Goal: Information Seeking & Learning: Learn about a topic

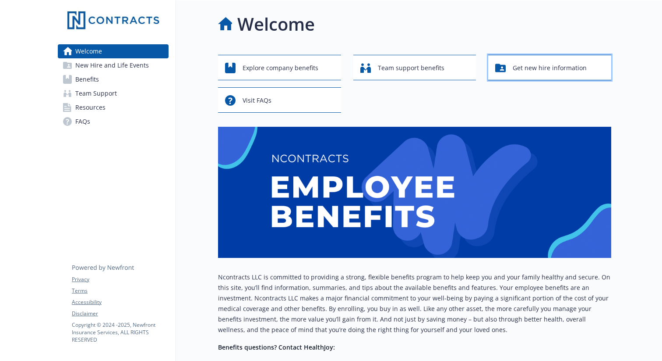
click at [536, 73] on span "Get new hire information" at bounding box center [550, 68] width 74 height 17
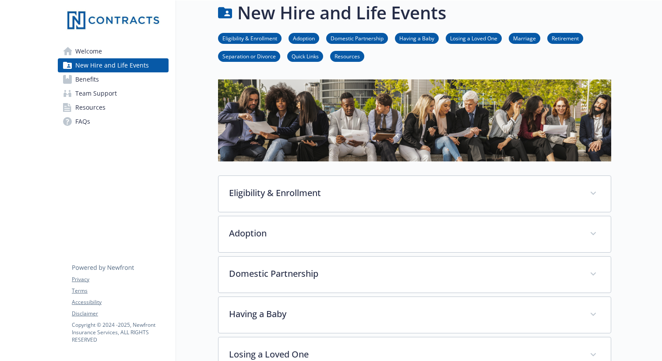
scroll to position [10, 0]
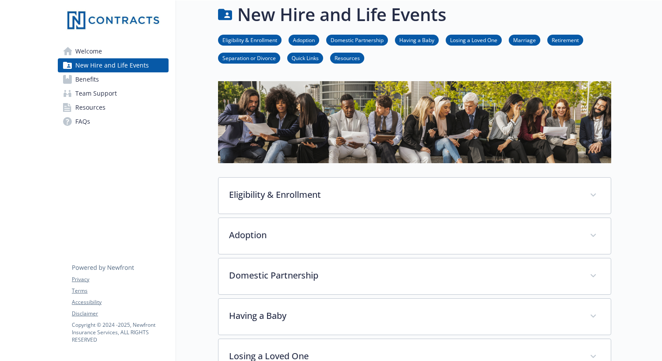
click at [115, 78] on link "Benefits" at bounding box center [113, 79] width 111 height 14
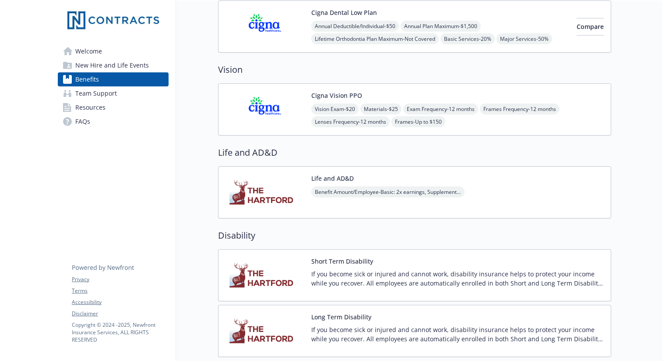
scroll to position [403, 0]
click at [105, 100] on span "Team Support" at bounding box center [96, 93] width 42 height 14
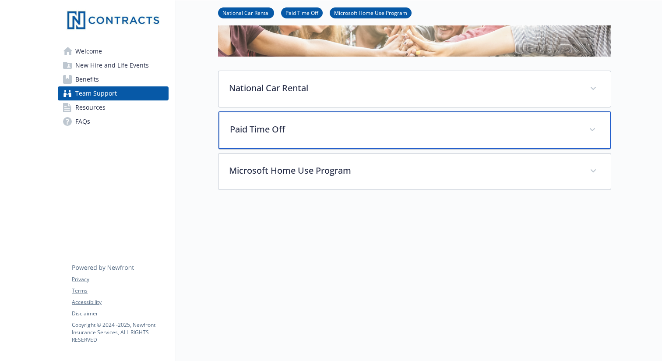
scroll to position [100, 0]
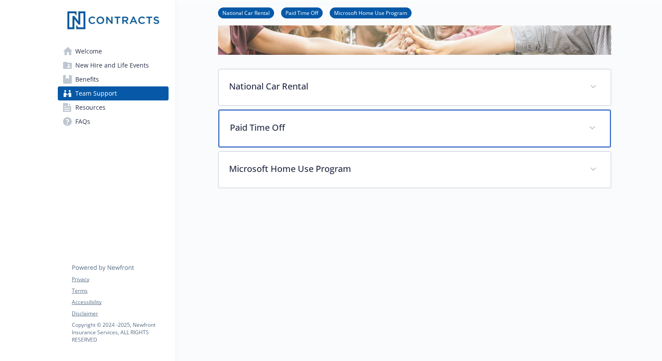
click at [354, 129] on p "Paid Time Off" at bounding box center [404, 127] width 349 height 13
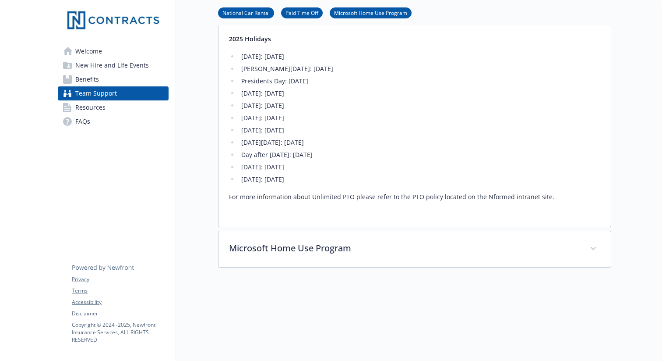
scroll to position [328, 0]
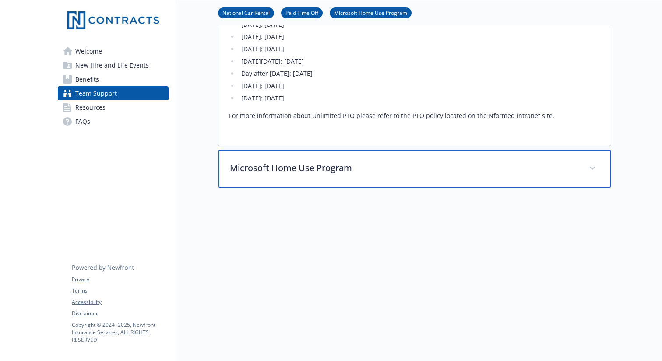
click at [370, 172] on p "Microsoft Home Use Program" at bounding box center [404, 167] width 349 height 13
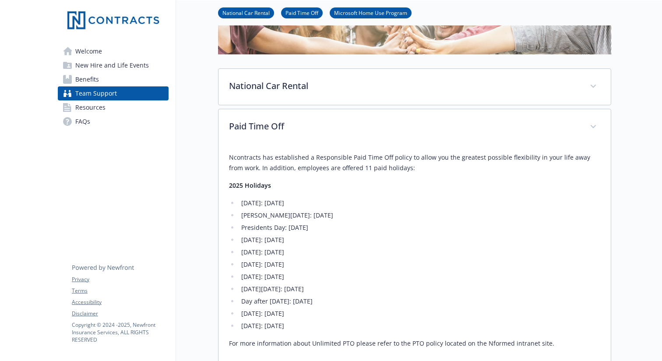
scroll to position [100, 0]
click at [109, 120] on link "FAQs" at bounding box center [113, 121] width 111 height 14
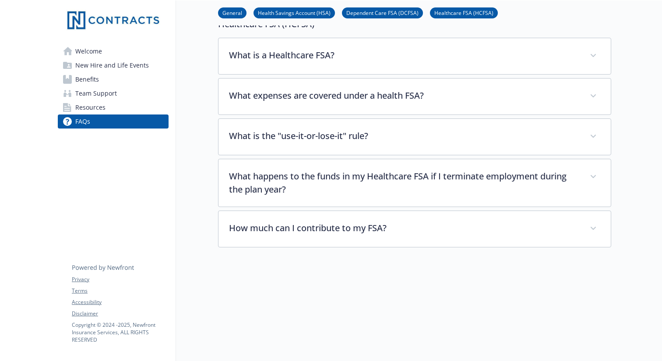
scroll to position [1124, 0]
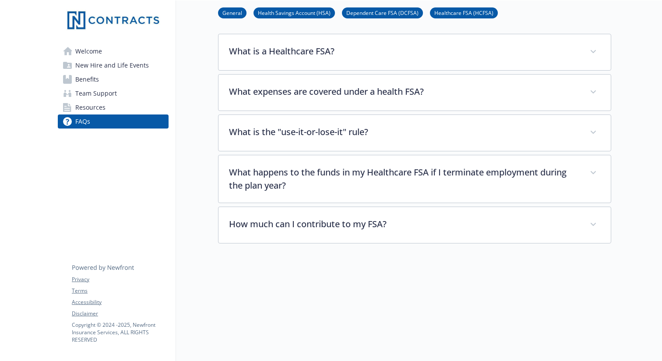
click at [99, 93] on span "Team Support" at bounding box center [96, 93] width 42 height 14
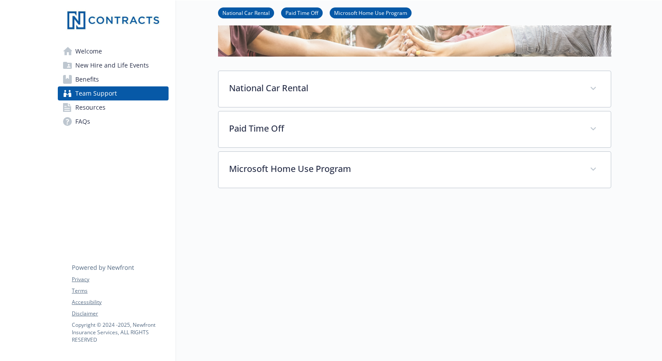
click at [97, 80] on span "Benefits" at bounding box center [87, 79] width 24 height 14
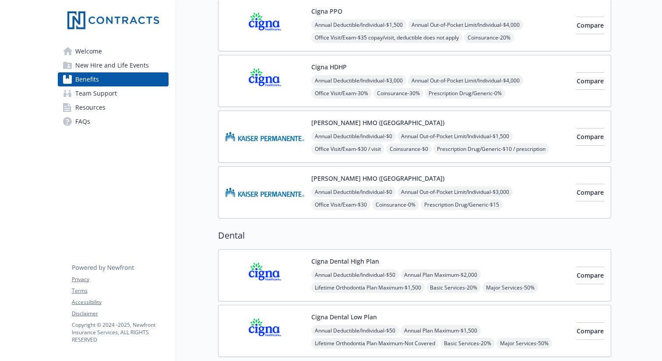
click at [99, 66] on span "New Hire and Life Events" at bounding box center [112, 65] width 74 height 14
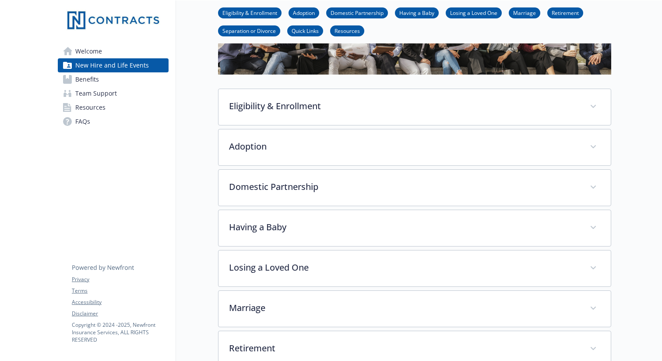
click at [93, 50] on span "Welcome" at bounding box center [88, 51] width 27 height 14
